Goal: Check status: Check status

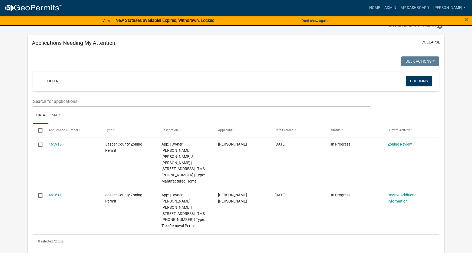
scroll to position [27, 0]
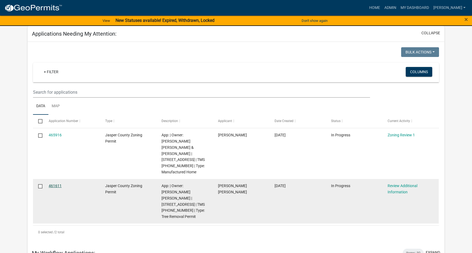
click at [58, 184] on link "461611" at bounding box center [55, 186] width 13 height 4
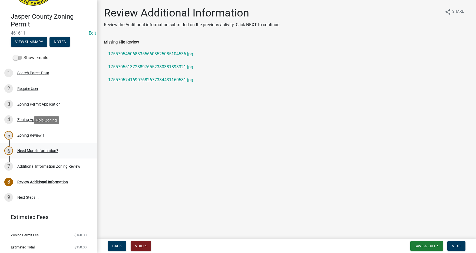
scroll to position [42, 0]
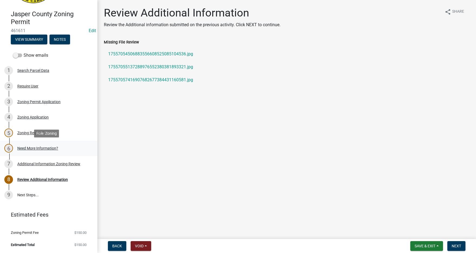
click at [32, 147] on div "Need More Information?" at bounding box center [37, 149] width 41 height 4
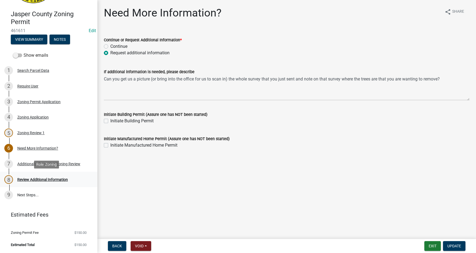
click at [31, 180] on div "Review Additional Information" at bounding box center [42, 180] width 51 height 4
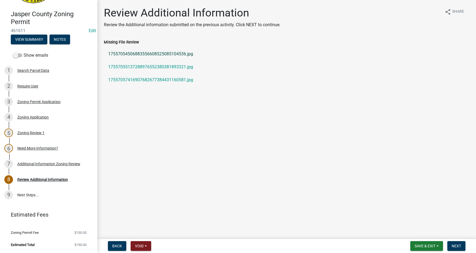
click at [134, 53] on link "17557054506883556608525085104536.jpg" at bounding box center [287, 54] width 366 height 13
click at [137, 68] on link "17557055137288976552380381893321.jpg" at bounding box center [287, 67] width 366 height 13
click at [150, 79] on link "17557057416907682677384431160581.jpg" at bounding box center [287, 80] width 366 height 13
click at [35, 102] on div "Zoning Permit Application" at bounding box center [38, 102] width 43 height 4
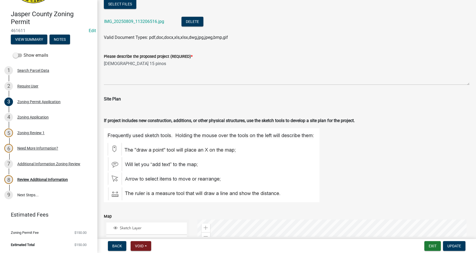
scroll to position [514, 0]
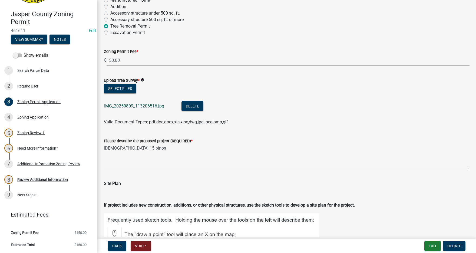
click at [122, 105] on link "IMG_20250809_113206516.jpg" at bounding box center [134, 106] width 60 height 5
click at [39, 39] on button "View Summary" at bounding box center [29, 40] width 37 height 10
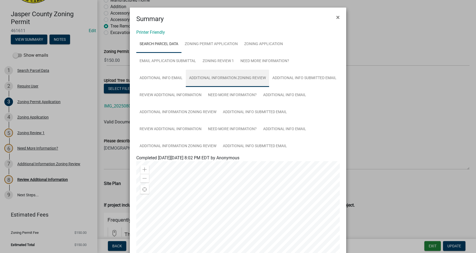
click at [216, 77] on link "Additional Information Zoning Review" at bounding box center [227, 78] width 83 height 17
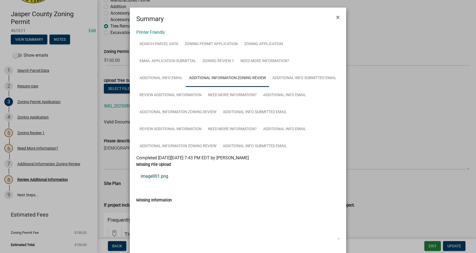
click at [154, 178] on link "image001.png" at bounding box center [237, 176] width 203 height 13
click at [188, 144] on link "Additional Information Zoning Review" at bounding box center [177, 146] width 83 height 17
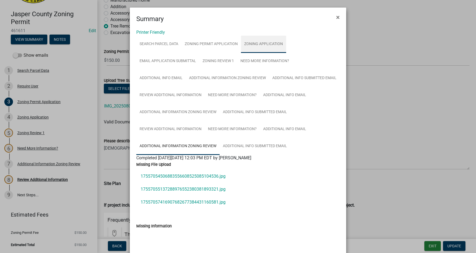
click at [252, 47] on link "Zoning Application" at bounding box center [263, 44] width 45 height 17
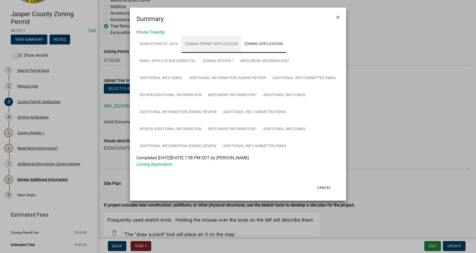
click at [196, 44] on link "Zoning Permit Application" at bounding box center [211, 44] width 60 height 17
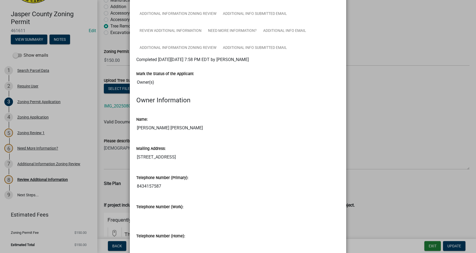
scroll to position [0, 0]
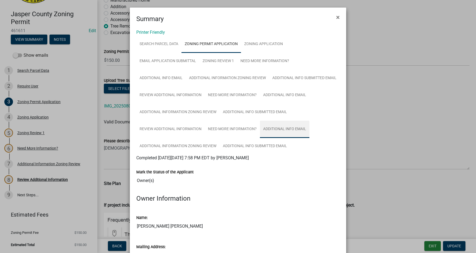
click at [276, 126] on link "Additional info email" at bounding box center [284, 129] width 49 height 17
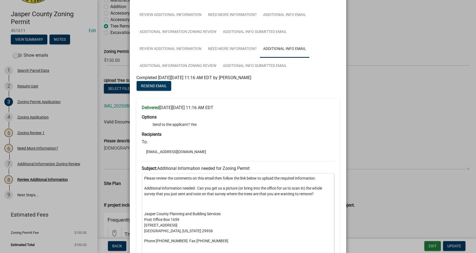
scroll to position [81, 0]
drag, startPoint x: 144, startPoint y: 151, endPoint x: 183, endPoint y: 150, distance: 38.4
click at [183, 150] on li "[EMAIL_ADDRESS][DOMAIN_NAME]" at bounding box center [238, 151] width 193 height 8
copy li "[EMAIL_ADDRESS][DOMAIN_NAME]"
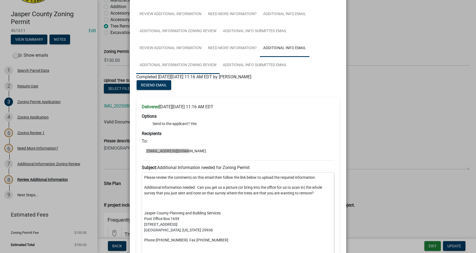
click at [193, 65] on link "Additional Information Zoning Review" at bounding box center [177, 65] width 83 height 17
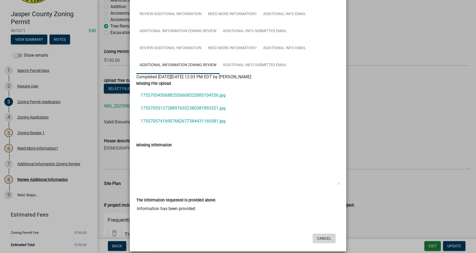
click at [325, 239] on button "Cancel" at bounding box center [324, 239] width 23 height 10
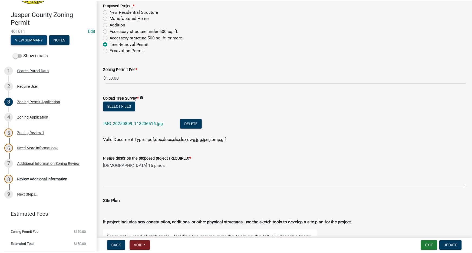
scroll to position [487, 0]
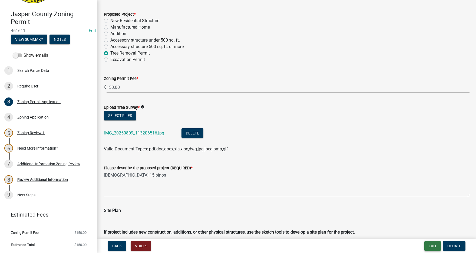
click at [429, 244] on button "Exit" at bounding box center [432, 247] width 16 height 10
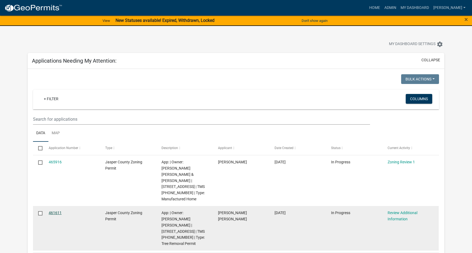
click at [53, 211] on link "461611" at bounding box center [55, 213] width 13 height 4
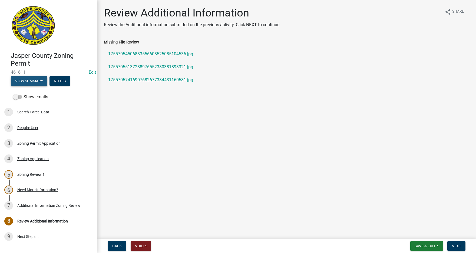
click at [37, 78] on button "View Summary" at bounding box center [29, 81] width 37 height 10
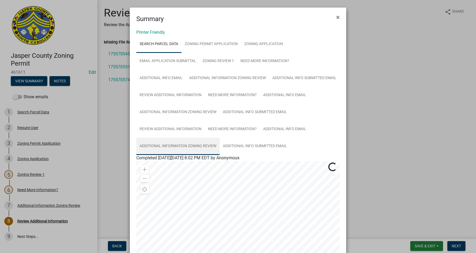
click at [187, 149] on link "Additional Information Zoning Review" at bounding box center [177, 146] width 83 height 17
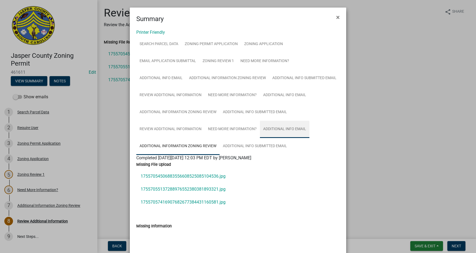
click at [292, 128] on link "Additional info email" at bounding box center [284, 129] width 49 height 17
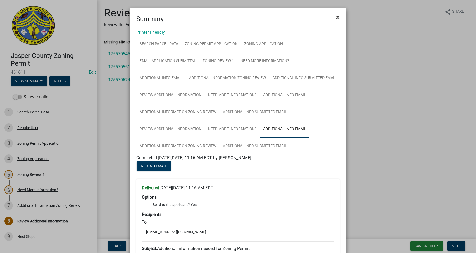
click at [333, 15] on button "×" at bounding box center [338, 17] width 12 height 15
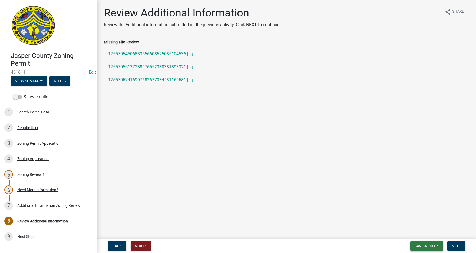
click at [434, 247] on span "Save & Exit" at bounding box center [425, 246] width 21 height 4
click at [419, 231] on button "Save & Exit" at bounding box center [421, 232] width 43 height 13
